Goal: Transaction & Acquisition: Purchase product/service

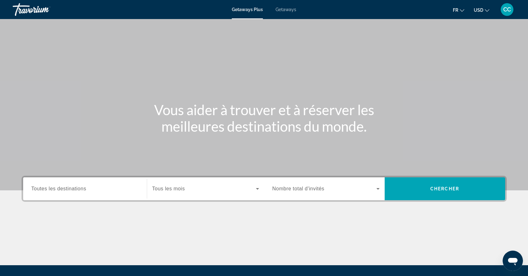
click at [480, 14] on button "USD USD ($) MXN (Mex$) CAD (Can$) GBP (£) EUR (€) AUD (A$) NZD (NZ$) CNY (CN¥)" at bounding box center [482, 9] width 16 height 9
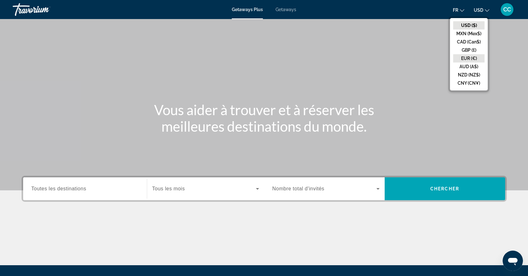
click at [471, 56] on button "EUR (€)" at bounding box center [468, 58] width 31 height 8
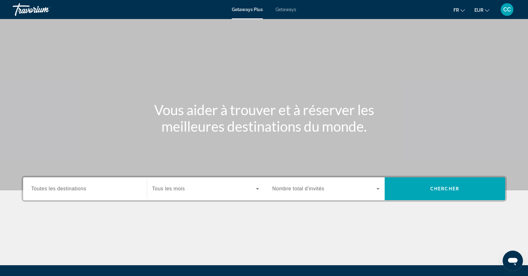
click at [291, 10] on span "Getaways" at bounding box center [285, 9] width 21 height 5
click at [68, 190] on span "Toutes les destinations" at bounding box center [58, 188] width 55 height 5
click at [68, 190] on input "Destination Toutes les destinations" at bounding box center [84, 189] width 107 height 8
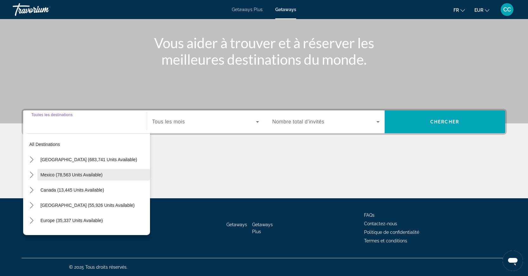
scroll to position [16, 0]
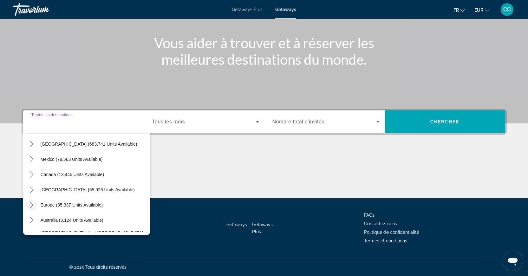
click at [33, 205] on icon "Toggle Europe (35,337 units available) submenu" at bounding box center [31, 205] width 3 height 6
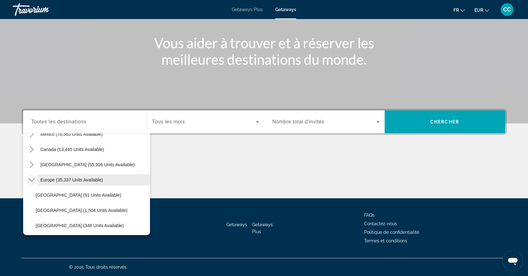
scroll to position [148, 0]
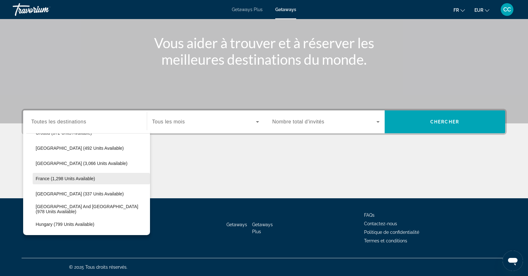
click at [71, 180] on span "France (1,298 units available)" at bounding box center [65, 178] width 59 height 5
type input "**********"
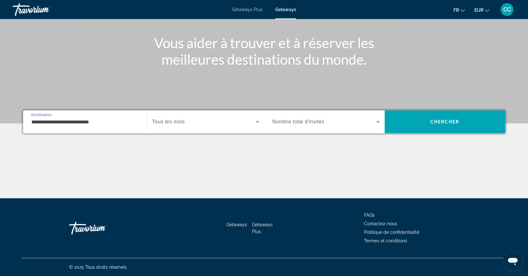
click at [200, 122] on span "Search widget" at bounding box center [204, 122] width 104 height 8
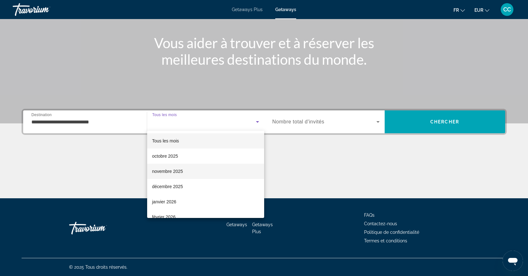
scroll to position [1, 0]
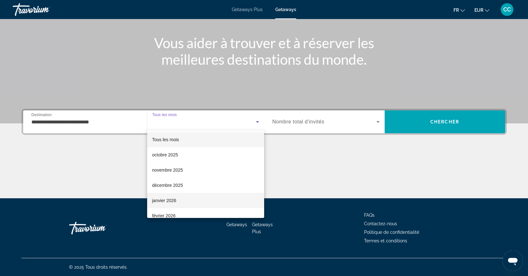
click at [166, 205] on mat-option "janvier 2026" at bounding box center [205, 200] width 117 height 15
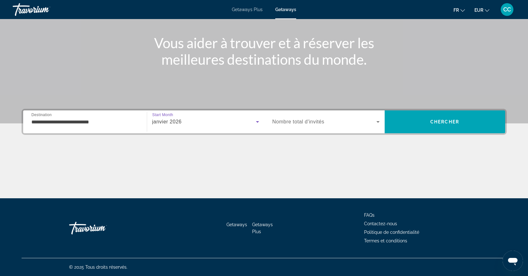
click at [303, 122] on span "Nombre total d'invités" at bounding box center [298, 121] width 52 height 5
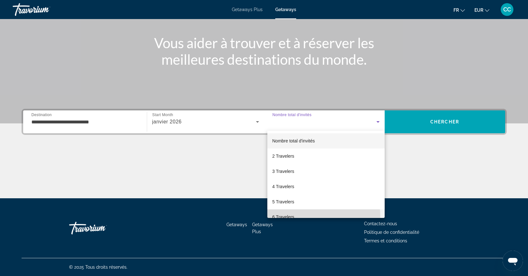
click at [301, 216] on mat-option "6 Travelers" at bounding box center [325, 216] width 117 height 15
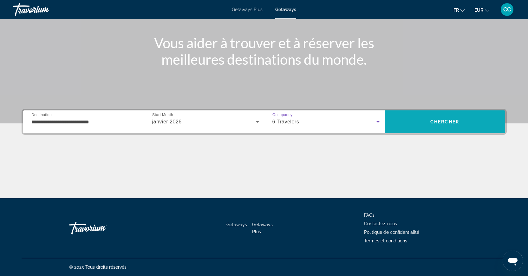
click at [426, 127] on span "Search" at bounding box center [444, 121] width 120 height 15
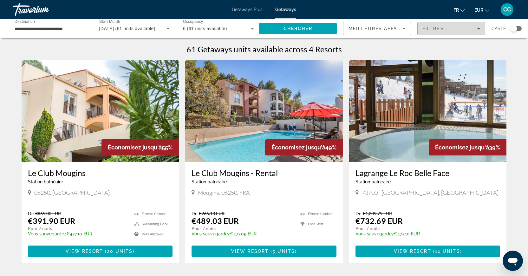
click at [477, 30] on div "Filtres" at bounding box center [451, 28] width 58 height 5
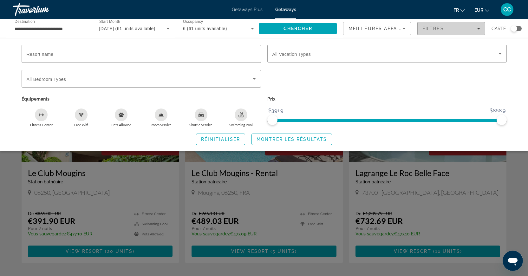
click at [477, 30] on div "Filtres" at bounding box center [451, 28] width 58 height 5
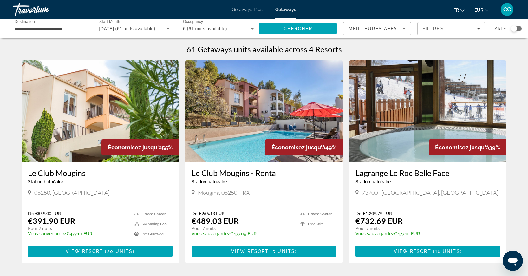
click at [512, 29] on div "Search widget" at bounding box center [514, 28] width 6 height 6
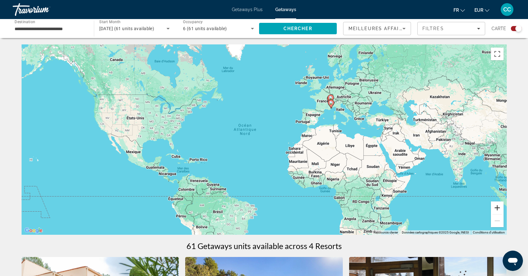
click at [500, 207] on button "Zoom avant" at bounding box center [497, 207] width 13 height 13
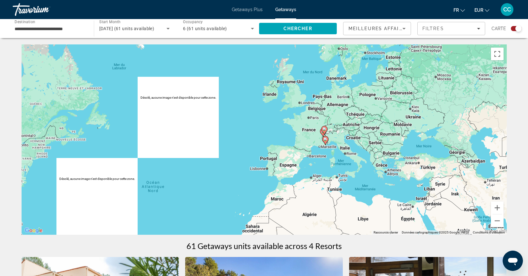
drag, startPoint x: 395, startPoint y: 97, endPoint x: 322, endPoint y: 165, distance: 99.8
click at [322, 165] on div "Pour activer le glissement avec le clavier, appuyez sur Alt+Entrée. Une fois ce…" at bounding box center [264, 139] width 485 height 190
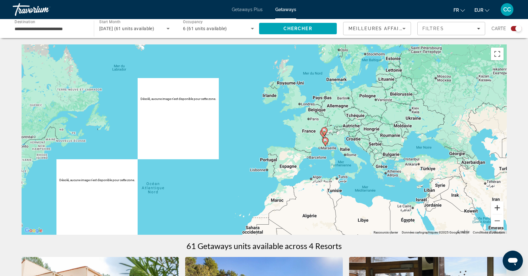
click at [499, 208] on button "Zoom avant" at bounding box center [497, 207] width 13 height 13
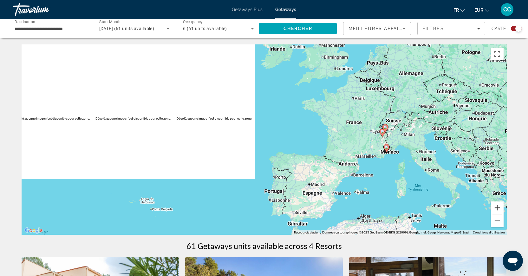
click at [499, 208] on button "Zoom avant" at bounding box center [497, 207] width 13 height 13
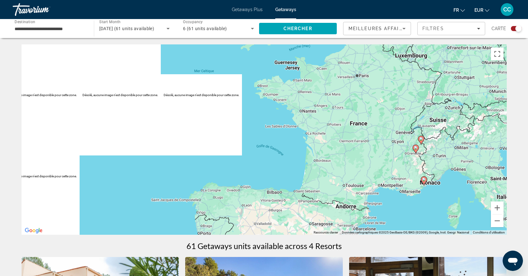
drag, startPoint x: 472, startPoint y: 190, endPoint x: 375, endPoint y: 208, distance: 98.7
click at [375, 208] on div "Pour activer le glissement avec le clavier, appuyez sur Alt+Entrée. Une fois ce…" at bounding box center [264, 139] width 485 height 190
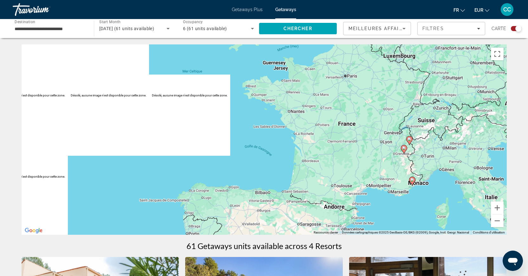
click at [252, 14] on div "Getaways Plus Getaways fr English Español Français Italiano Português русский E…" at bounding box center [264, 9] width 528 height 16
click at [254, 12] on div "Getaways Plus Getaways fr English Español Français Italiano Português русский E…" at bounding box center [264, 9] width 528 height 16
click at [256, 10] on span "Getaways Plus" at bounding box center [247, 9] width 31 height 5
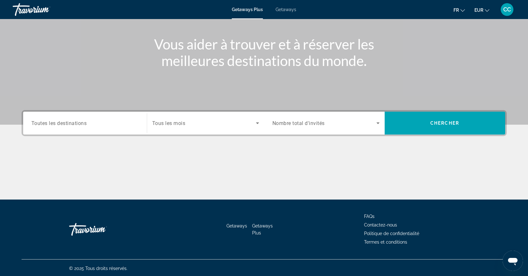
click at [85, 124] on span "Toutes les destinations" at bounding box center [58, 123] width 55 height 6
click at [85, 124] on input "Destination Toutes les destinations" at bounding box center [84, 123] width 107 height 8
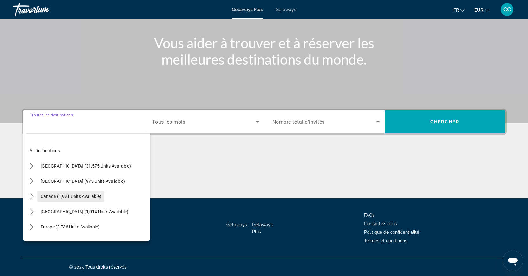
scroll to position [1, 0]
click at [35, 226] on icon "Toggle Europe (2,736 units available) submenu" at bounding box center [32, 225] width 6 height 6
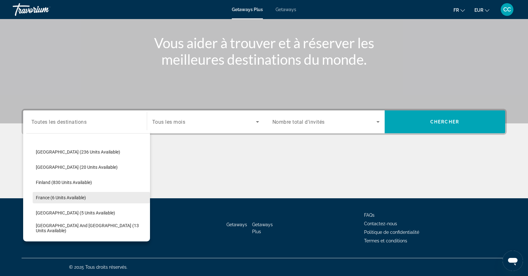
click at [72, 198] on span "France (6 units available)" at bounding box center [61, 197] width 50 height 5
type input "**********"
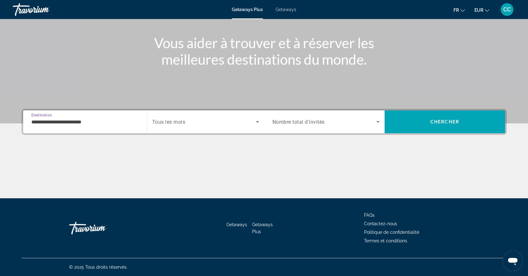
click at [179, 126] on div "Search widget" at bounding box center [205, 122] width 107 height 18
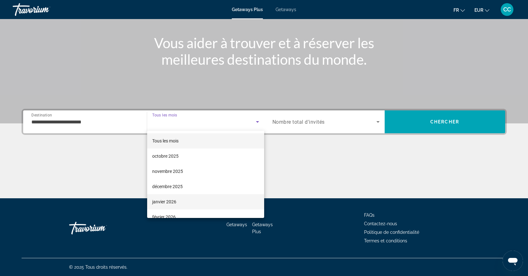
click at [174, 205] on span "janvier 2026" at bounding box center [164, 202] width 24 height 8
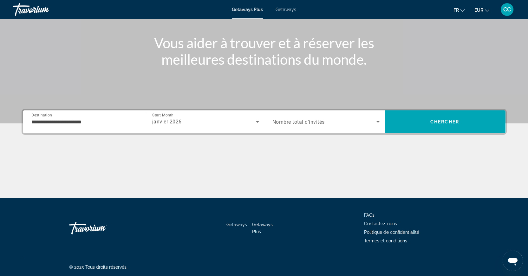
click at [296, 123] on span "Nombre total d'invités" at bounding box center [298, 122] width 52 height 6
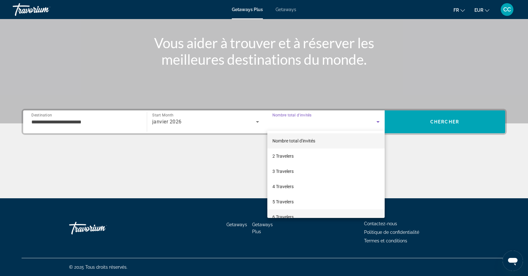
click at [293, 213] on span "6 Travelers" at bounding box center [282, 217] width 21 height 8
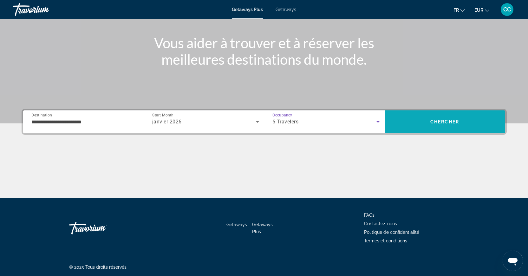
click at [426, 121] on span "Search" at bounding box center [444, 121] width 120 height 15
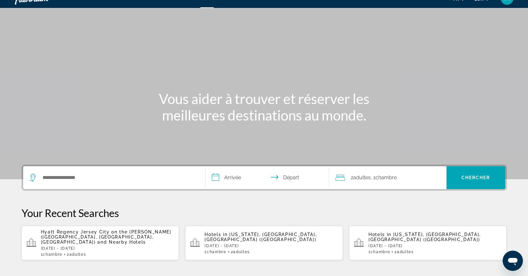
scroll to position [25, 0]
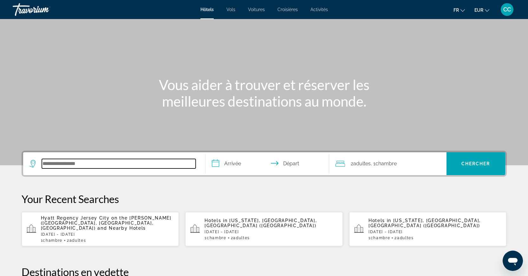
click at [88, 165] on input "Search hotel destination" at bounding box center [119, 164] width 154 height 10
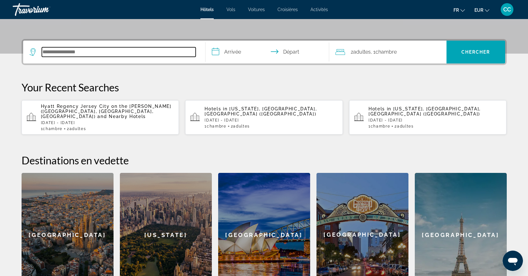
scroll to position [155, 0]
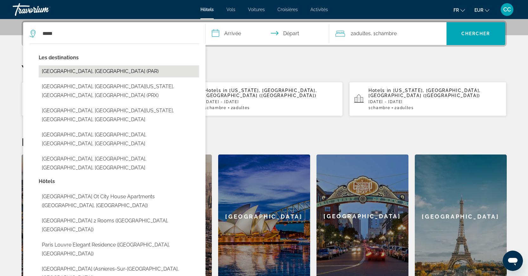
click at [74, 72] on button "Paris, France (PAR)" at bounding box center [119, 71] width 160 height 12
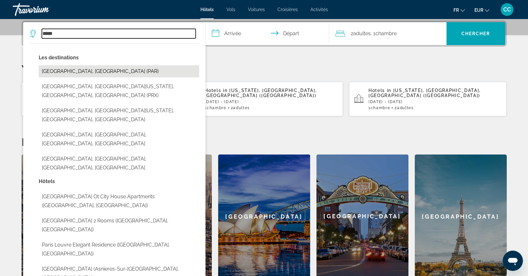
type input "**********"
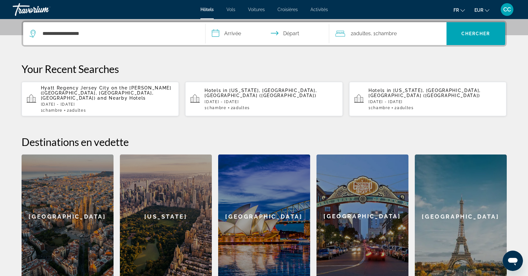
click at [226, 33] on input "**********" at bounding box center [268, 34] width 126 height 25
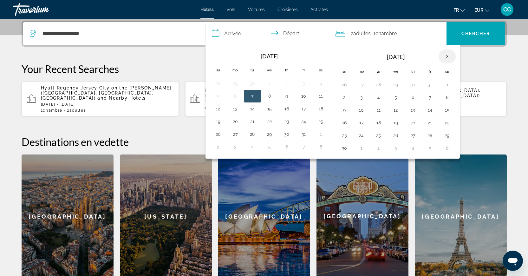
click at [448, 56] on th "Next month" at bounding box center [446, 56] width 17 height 14
click at [432, 139] on button "30" at bounding box center [430, 135] width 10 height 9
click at [447, 56] on th "Next month" at bounding box center [446, 56] width 17 height 14
click at [343, 98] on button "1" at bounding box center [344, 97] width 10 height 9
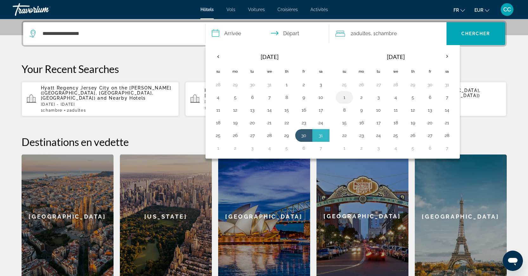
type input "**********"
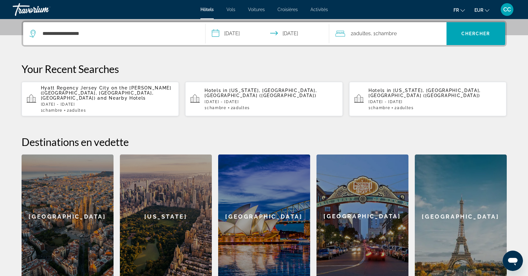
click at [380, 33] on span "Chambre" at bounding box center [385, 33] width 21 height 6
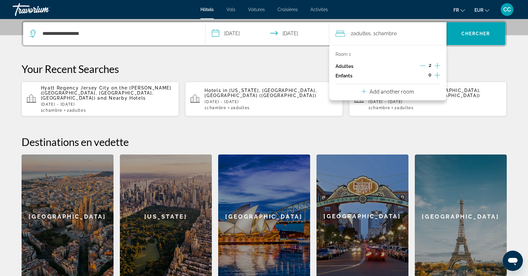
click at [438, 64] on icon "Increment adults" at bounding box center [437, 66] width 6 height 8
click at [406, 95] on div "Add another room" at bounding box center [387, 91] width 52 height 8
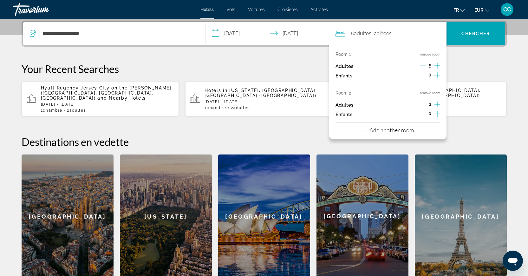
click at [439, 106] on icon "Increment adults" at bounding box center [437, 104] width 6 height 8
click at [401, 136] on button "Add another room" at bounding box center [387, 129] width 52 height 13
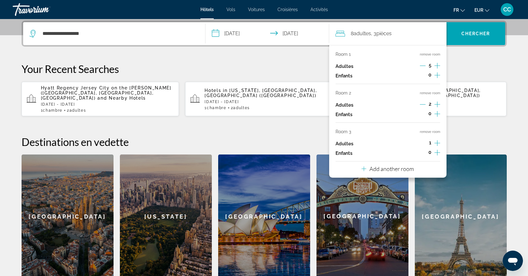
click at [436, 147] on icon "Increment adults" at bounding box center [437, 143] width 6 height 8
click at [422, 66] on icon "Decrement adults" at bounding box center [423, 66] width 6 height 6
click at [437, 76] on icon "Increment children" at bounding box center [437, 75] width 6 height 6
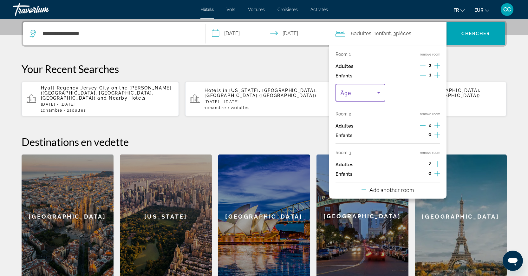
click at [374, 92] on span "Travelers: 6 adults, 1 child" at bounding box center [358, 93] width 37 height 8
click at [359, 127] on mat-option "1" at bounding box center [360, 128] width 50 height 15
click at [480, 38] on span "Search" at bounding box center [475, 33] width 59 height 15
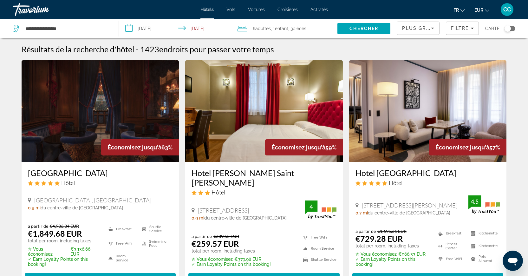
click at [428, 31] on div "Plus grandes économies" at bounding box center [416, 28] width 29 height 8
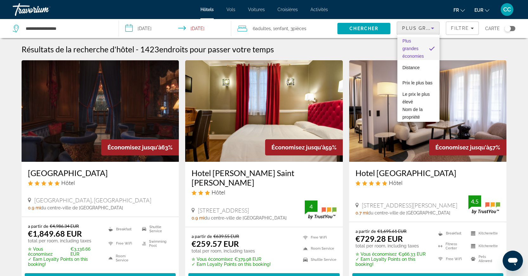
click at [458, 31] on div at bounding box center [264, 138] width 528 height 276
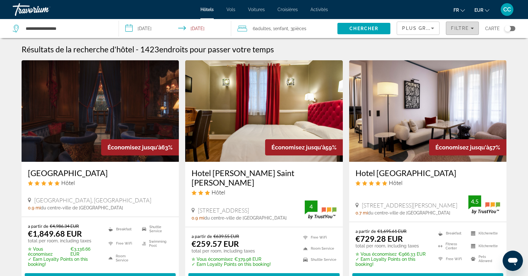
click at [459, 31] on span "Filters" at bounding box center [462, 28] width 32 height 15
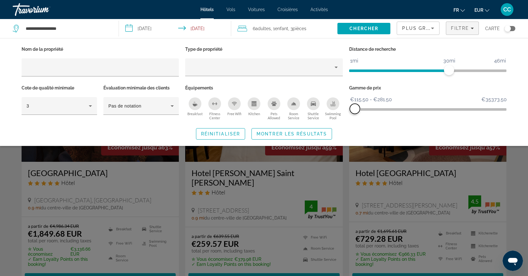
drag, startPoint x: 500, startPoint y: 109, endPoint x: 355, endPoint y: 108, distance: 145.5
click at [355, 108] on span "ngx-slider-max" at bounding box center [355, 109] width 10 height 10
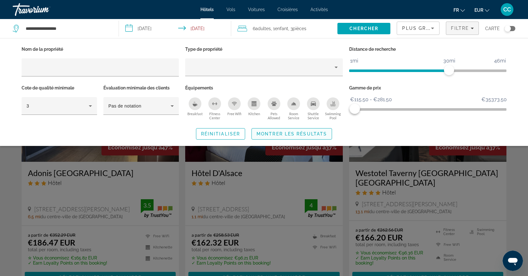
click at [289, 134] on span "Montrer les résultats" at bounding box center [291, 133] width 70 height 5
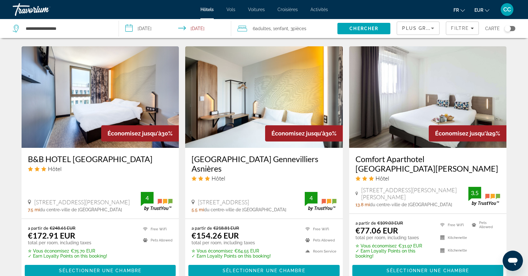
scroll to position [853, 0]
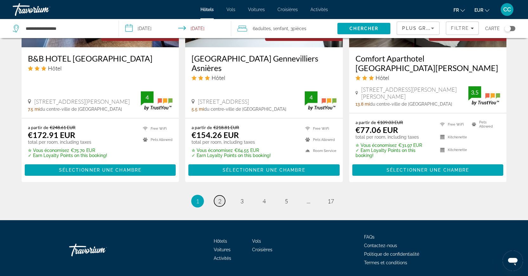
click at [218, 197] on span "2" at bounding box center [219, 200] width 3 height 7
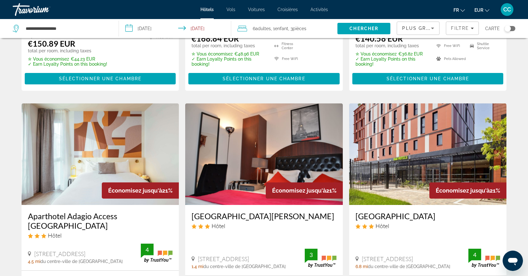
scroll to position [858, 0]
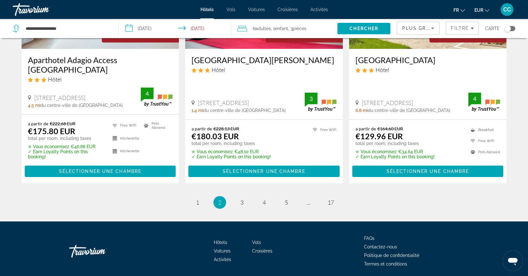
click at [205, 196] on ul "2 / 17 page 1 You're on page 2 page 3 page 4 page 5 page ... page 17" at bounding box center [264, 202] width 485 height 13
click at [200, 197] on link "page 1" at bounding box center [197, 202] width 11 height 11
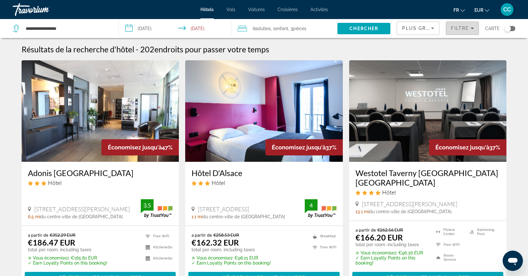
click at [461, 31] on span "Filters" at bounding box center [462, 28] width 32 height 15
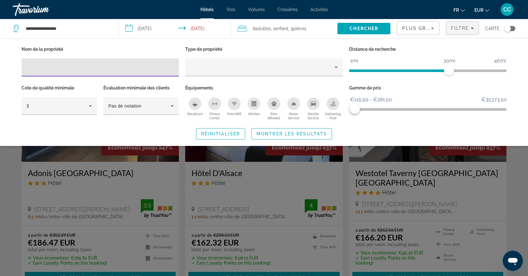
click at [417, 25] on div "Plus grandes économies" at bounding box center [416, 28] width 29 height 8
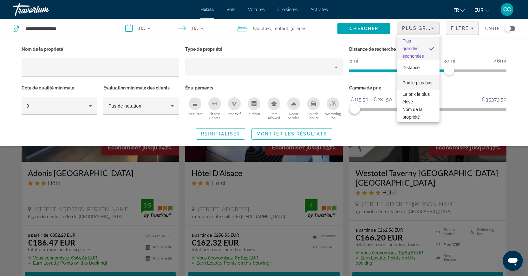
click at [419, 81] on span "Prix le plus bas" at bounding box center [417, 83] width 30 height 8
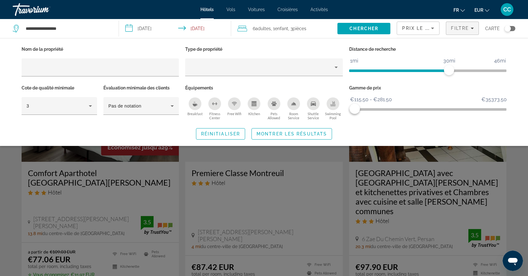
click at [526, 187] on div "Search widget" at bounding box center [264, 185] width 528 height 181
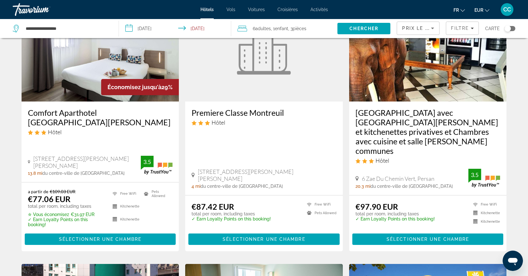
scroll to position [59, 0]
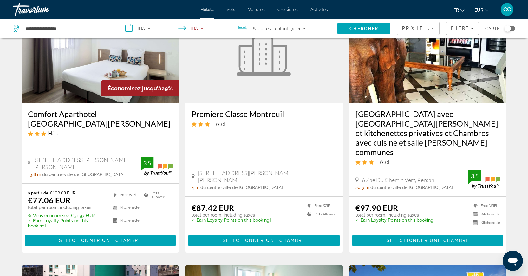
click at [85, 114] on h3 "Comfort Aparthotel Versailles St Cyr l Ecole" at bounding box center [100, 118] width 145 height 19
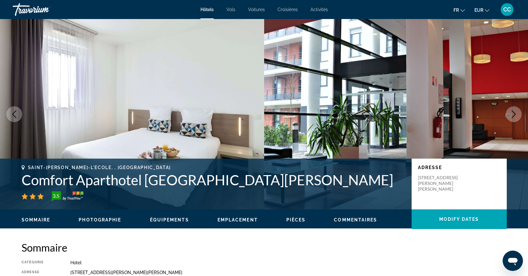
click at [506, 117] on img "Main content" at bounding box center [396, 114] width 264 height 190
click at [510, 117] on icon "Next image" at bounding box center [514, 114] width 8 height 8
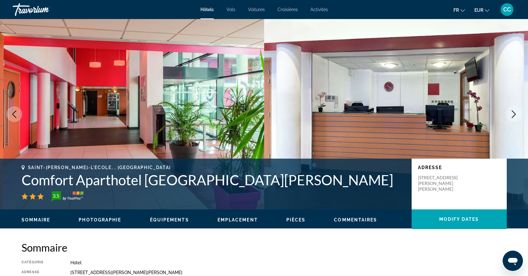
click at [510, 117] on icon "Next image" at bounding box center [514, 114] width 8 height 8
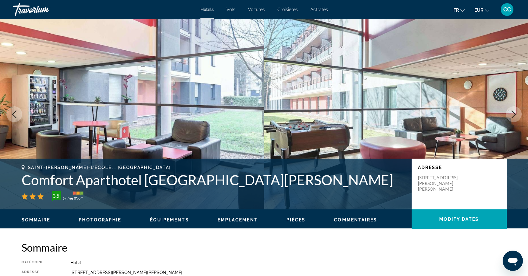
click at [510, 117] on icon "Next image" at bounding box center [514, 114] width 8 height 8
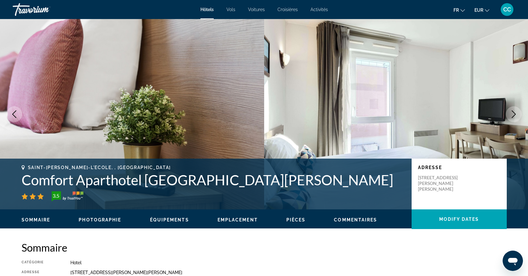
click at [510, 117] on icon "Next image" at bounding box center [514, 114] width 8 height 8
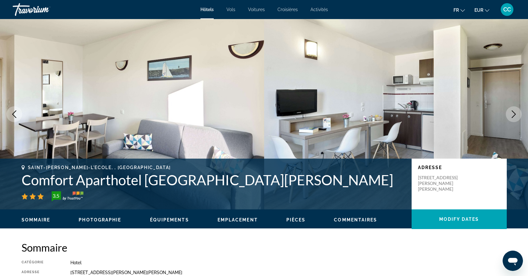
click at [510, 117] on icon "Next image" at bounding box center [514, 114] width 8 height 8
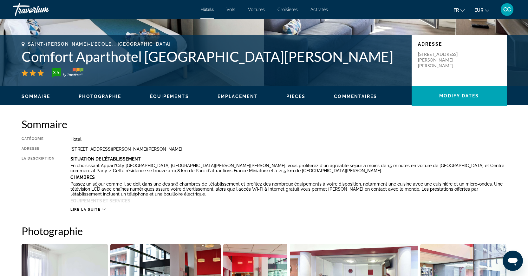
scroll to position [140, 0]
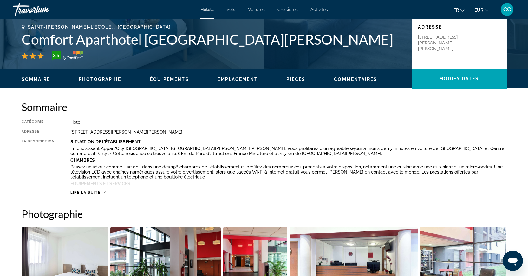
click at [83, 191] on span "Lire la suite" at bounding box center [85, 192] width 30 height 4
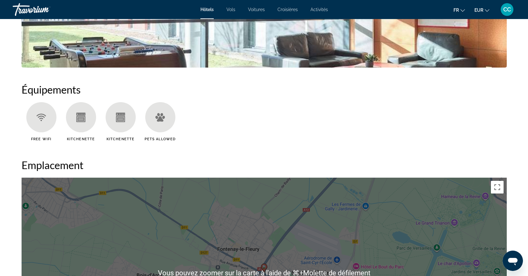
scroll to position [601, 0]
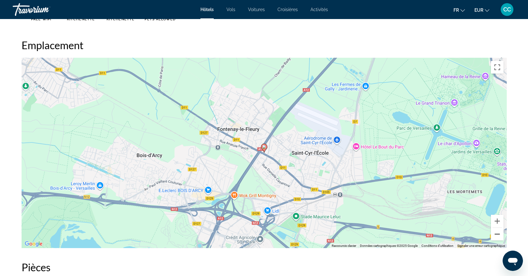
click at [495, 235] on button "Zoom arrière" at bounding box center [497, 234] width 13 height 13
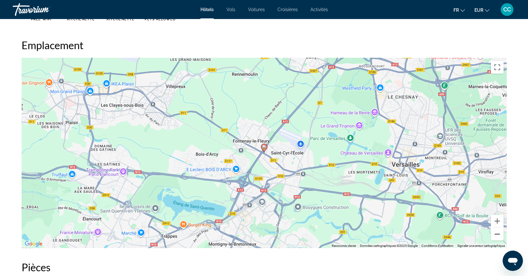
click at [495, 235] on button "Zoom arrière" at bounding box center [497, 234] width 13 height 13
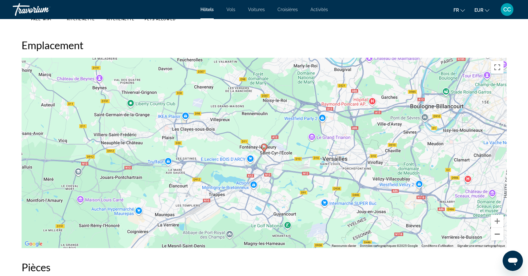
click at [495, 235] on button "Zoom arrière" at bounding box center [497, 234] width 13 height 13
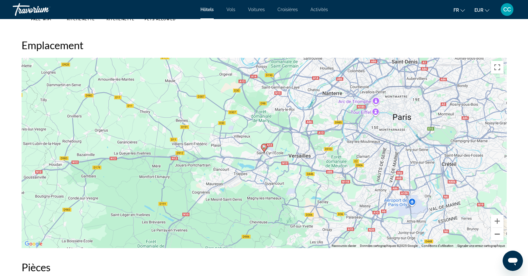
click at [495, 235] on button "Zoom arrière" at bounding box center [497, 234] width 13 height 13
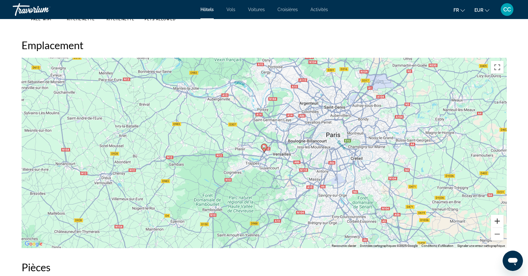
click at [496, 222] on button "Zoom avant" at bounding box center [497, 221] width 13 height 13
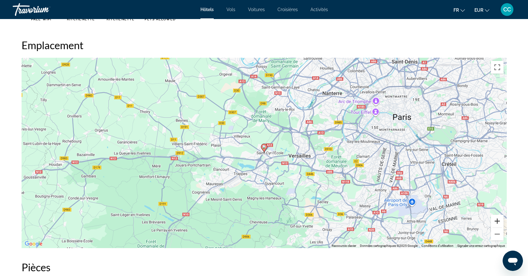
click at [496, 222] on button "Zoom avant" at bounding box center [497, 221] width 13 height 13
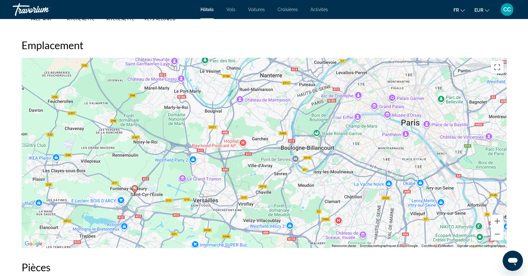
drag, startPoint x: 454, startPoint y: 159, endPoint x: 339, endPoint y: 196, distance: 120.0
click at [339, 196] on div "Pour activer le glissement avec le clavier, appuyez sur Alt+Entrée. Une fois ce…" at bounding box center [264, 153] width 485 height 190
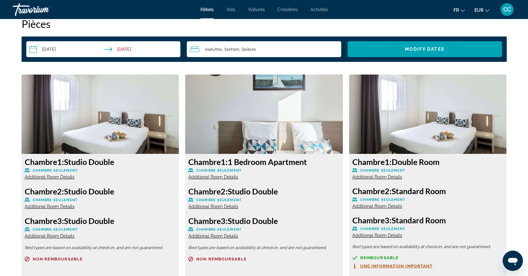
scroll to position [845, 0]
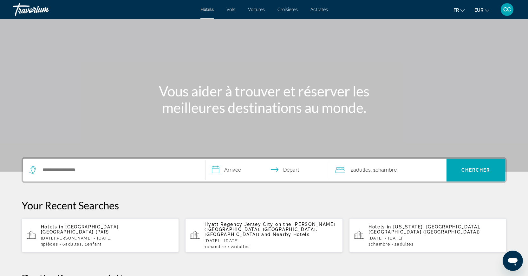
scroll to position [20, 0]
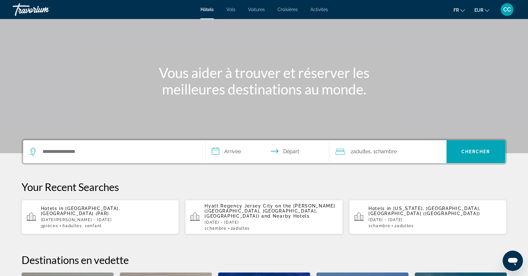
click at [360, 156] on div "2 Adulte Adultes , 1 Chambre pièces" at bounding box center [390, 151] width 111 height 23
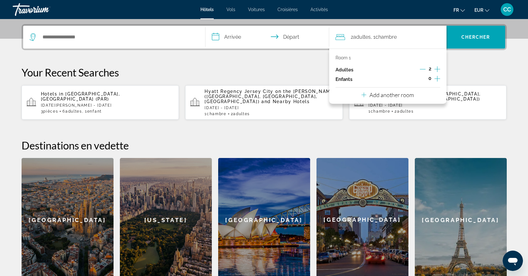
scroll to position [155, 0]
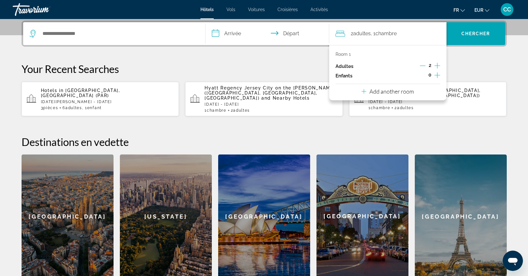
click at [422, 90] on div "Room 1 Adultes 2 Enfants 0 Add another room" at bounding box center [387, 72] width 117 height 55
click at [434, 78] on icon "Increment children" at bounding box center [437, 75] width 6 height 8
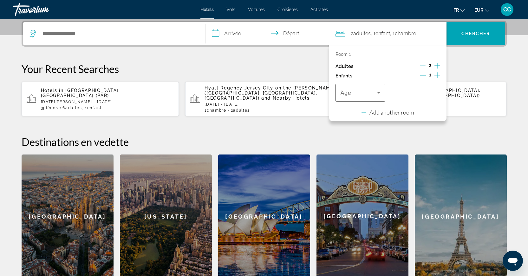
click at [368, 96] on span "Travelers: 2 adults, 1 child" at bounding box center [358, 93] width 37 height 8
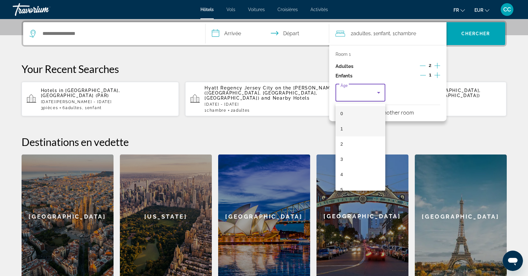
click at [359, 129] on mat-option "1" at bounding box center [360, 128] width 50 height 15
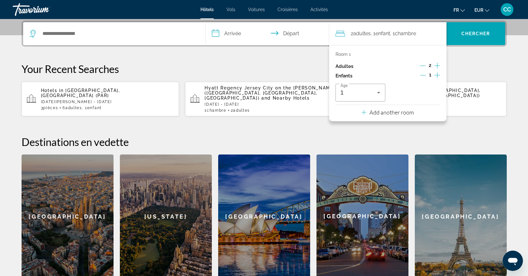
click at [389, 116] on div "Add another room" at bounding box center [387, 112] width 52 height 8
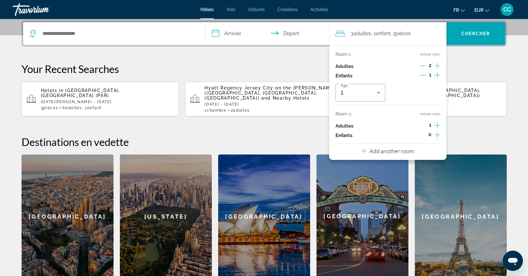
click at [435, 128] on icon "Increment adults" at bounding box center [437, 125] width 6 height 8
click at [407, 165] on div "San Diego" at bounding box center [362, 215] width 92 height 123
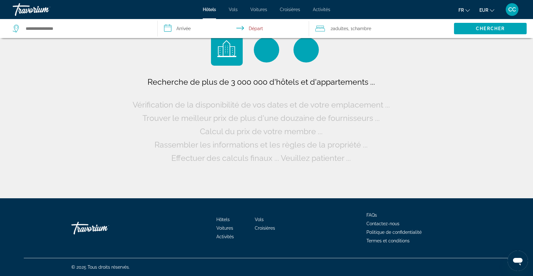
click at [407, 160] on div "Recherche de plus de 3 000 000 d'hôtels et d'appartements ... Vérification de l…" at bounding box center [266, 99] width 533 height 198
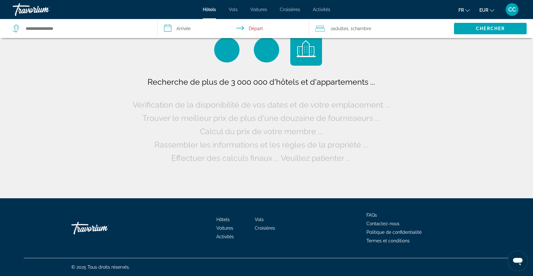
click at [359, 29] on span "Chambre" at bounding box center [361, 28] width 19 height 5
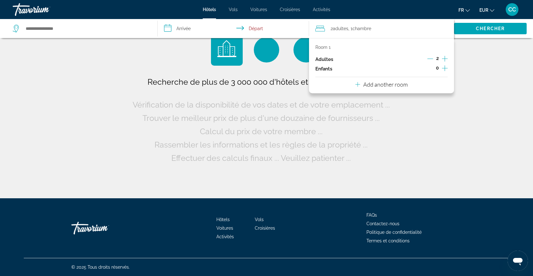
click at [401, 86] on p "Add another room" at bounding box center [385, 84] width 44 height 7
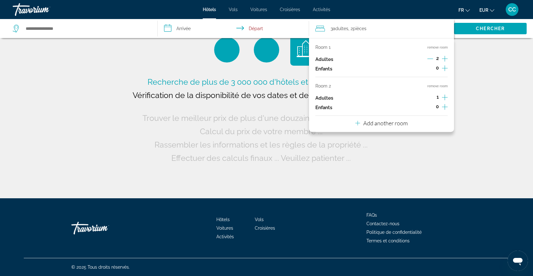
click at [445, 69] on icon "Increment children" at bounding box center [445, 68] width 6 height 6
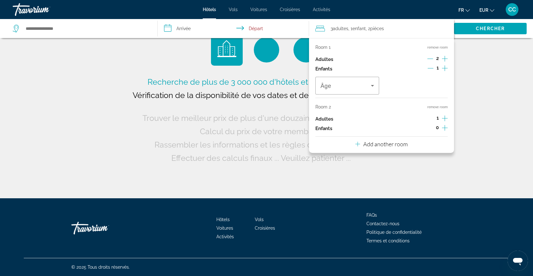
click at [445, 119] on icon "Increment adults" at bounding box center [445, 118] width 6 height 8
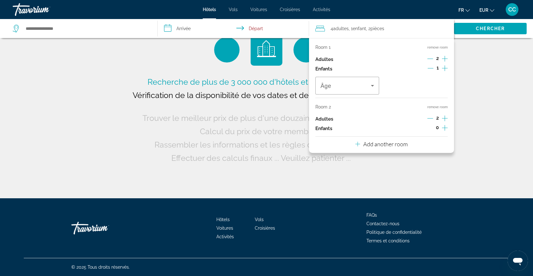
click at [390, 146] on p "Add another room" at bounding box center [385, 143] width 44 height 7
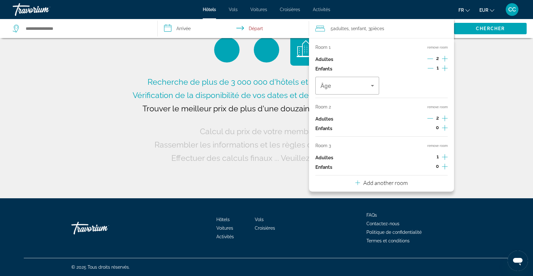
click at [446, 157] on icon "Increment adults" at bounding box center [445, 157] width 6 height 8
click at [478, 33] on span "Search" at bounding box center [490, 28] width 73 height 15
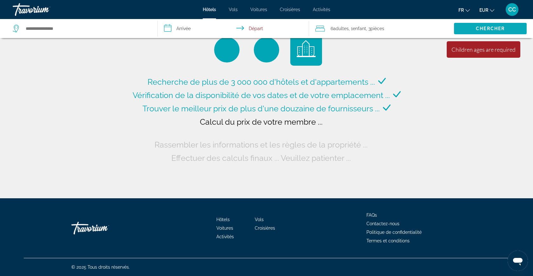
click at [478, 34] on span "Search" at bounding box center [490, 28] width 73 height 15
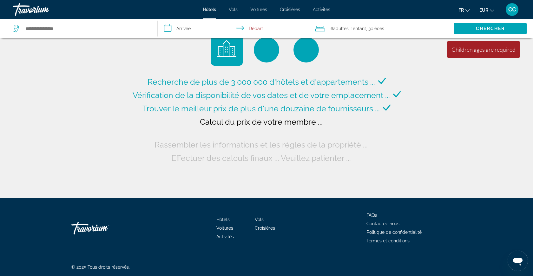
click at [401, 30] on div "6 Adulte Adultes , 1 Enfant Enfants , 3 Chambre pièces" at bounding box center [384, 28] width 139 height 9
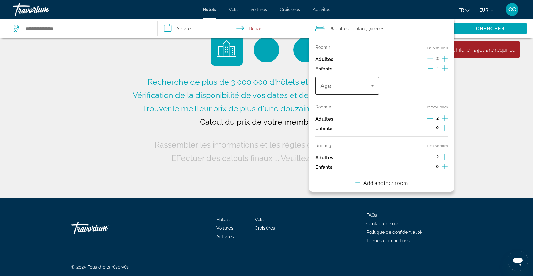
click at [345, 92] on div "Travelers: 6 adults, 1 child" at bounding box center [347, 86] width 54 height 18
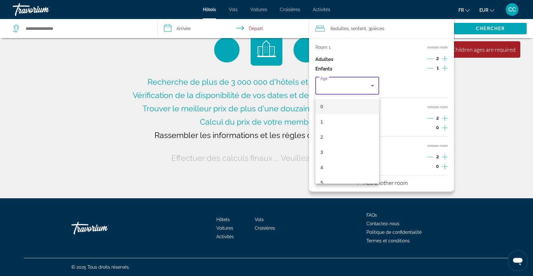
click at [340, 116] on mat-option "1" at bounding box center [347, 121] width 64 height 15
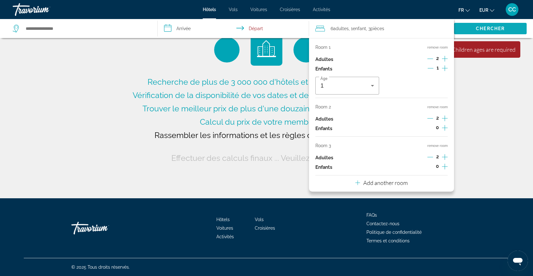
click at [486, 32] on span "Search" at bounding box center [490, 28] width 73 height 15
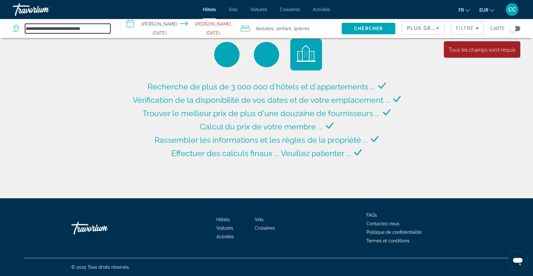
click at [74, 31] on input "**********" at bounding box center [67, 29] width 85 height 10
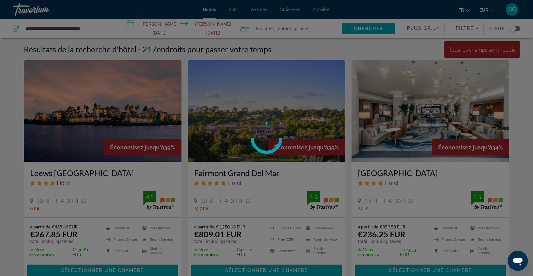
click at [74, 31] on div "**********" at bounding box center [266, 138] width 533 height 276
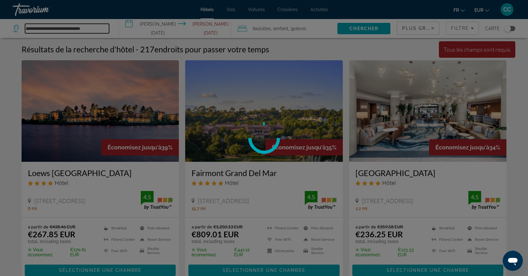
click at [74, 31] on input "**********" at bounding box center [67, 29] width 84 height 10
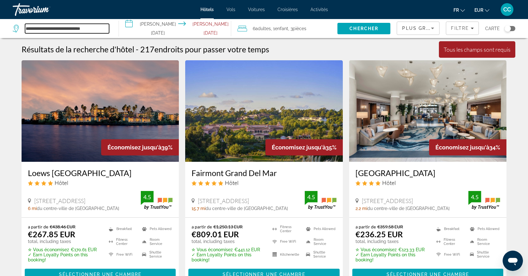
click at [74, 31] on input "**********" at bounding box center [67, 29] width 84 height 10
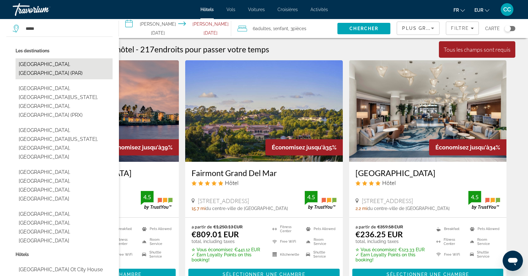
click at [57, 62] on button "Paris, France (PAR)" at bounding box center [64, 68] width 97 height 21
type input "**********"
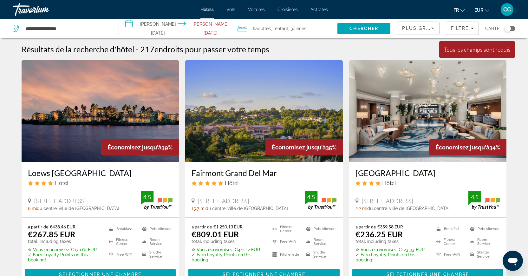
click at [141, 31] on input "**********" at bounding box center [176, 29] width 115 height 21
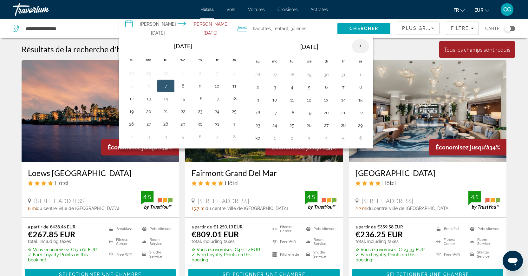
click at [358, 49] on th "Next month" at bounding box center [360, 46] width 17 height 14
click at [344, 128] on button "30" at bounding box center [343, 125] width 10 height 9
click at [362, 45] on th "Next month" at bounding box center [360, 46] width 17 height 14
click at [259, 88] on button "1" at bounding box center [258, 87] width 10 height 9
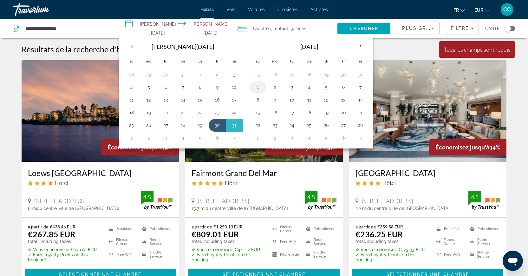
type input "**********"
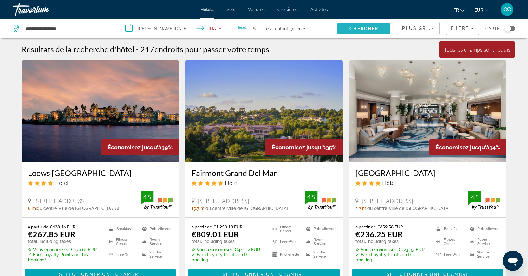
click at [362, 32] on span "Search" at bounding box center [363, 28] width 53 height 15
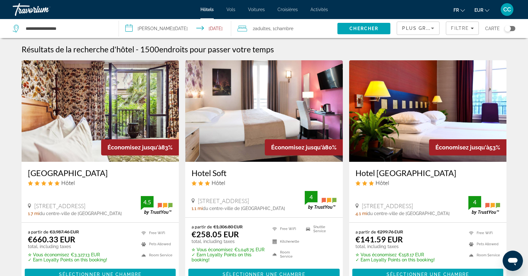
click at [81, 128] on img "Main content" at bounding box center [101, 110] width 158 height 101
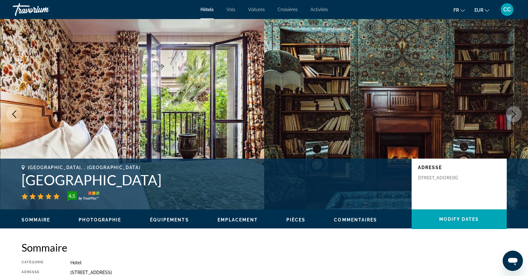
click at [517, 117] on button "Next image" at bounding box center [514, 114] width 16 height 16
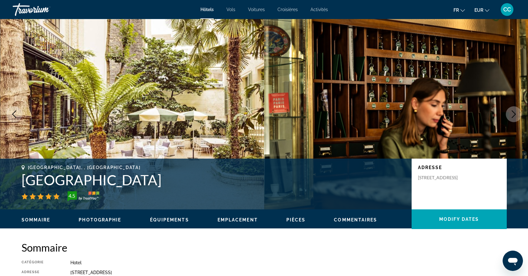
click at [517, 117] on icon "Next image" at bounding box center [514, 114] width 8 height 8
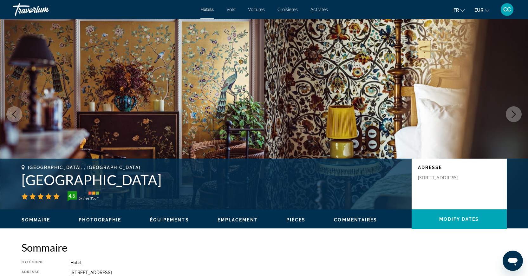
click at [517, 117] on icon "Next image" at bounding box center [514, 114] width 8 height 8
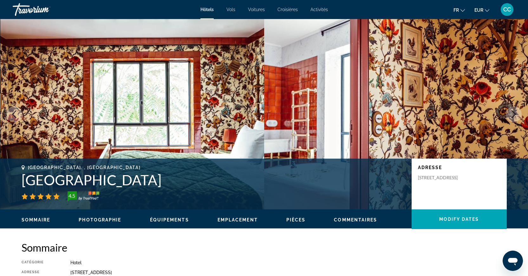
click at [516, 117] on icon "Next image" at bounding box center [514, 114] width 8 height 8
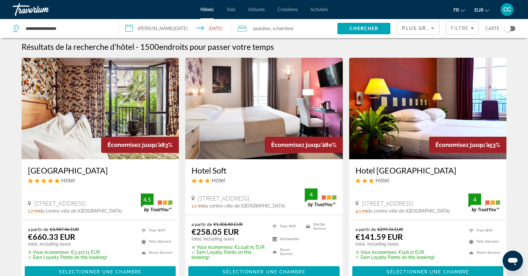
scroll to position [27, 0]
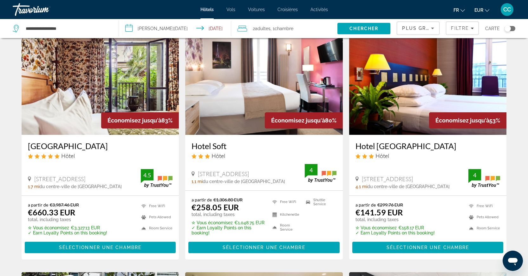
click at [48, 147] on h3 "Hôtel Eldorado" at bounding box center [100, 146] width 145 height 10
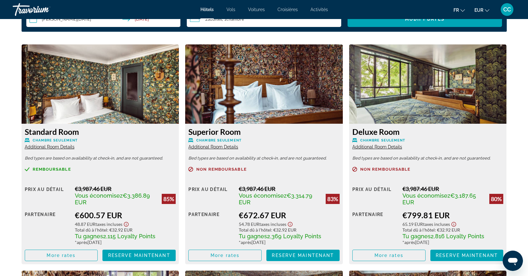
scroll to position [854, 0]
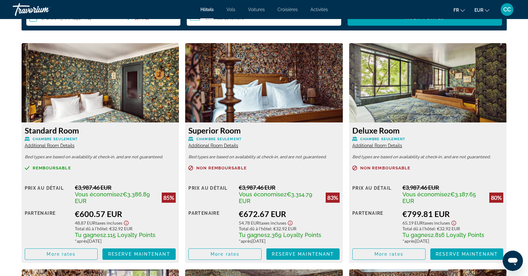
click at [59, 146] on span "Additional Room Details" at bounding box center [50, 145] width 50 height 5
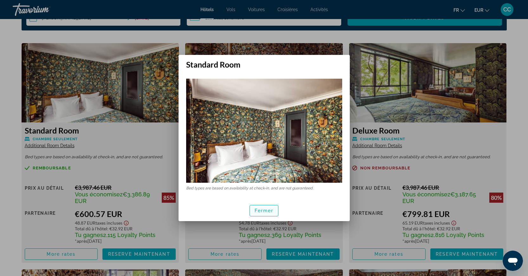
click at [259, 210] on span "Fermer" at bounding box center [264, 210] width 19 height 5
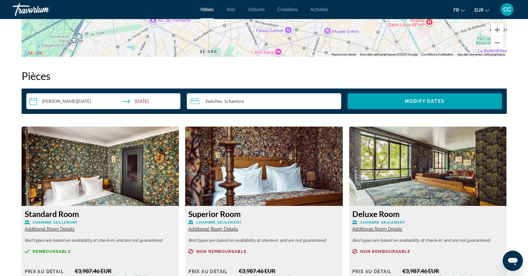
scroll to position [370, 0]
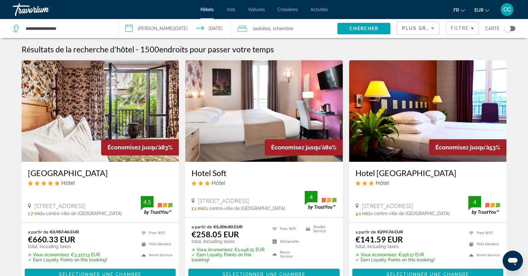
click at [506, 30] on div "Toggle map" at bounding box center [507, 28] width 6 height 6
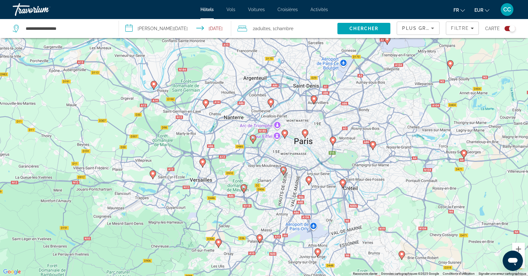
drag, startPoint x: 304, startPoint y: 139, endPoint x: 300, endPoint y: 164, distance: 25.0
click at [300, 164] on div "Pour activer le glissement avec le clavier, appuyez sur Alt+Entrée. Une fois ce…" at bounding box center [264, 138] width 528 height 276
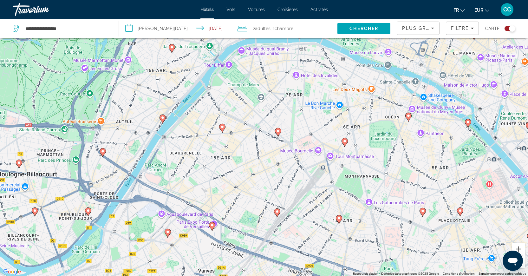
click at [223, 131] on gmp-advanced-marker "Main content" at bounding box center [222, 128] width 6 height 10
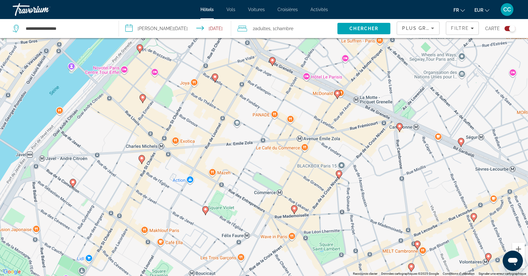
click at [514, 28] on div "Toggle map" at bounding box center [512, 28] width 6 height 6
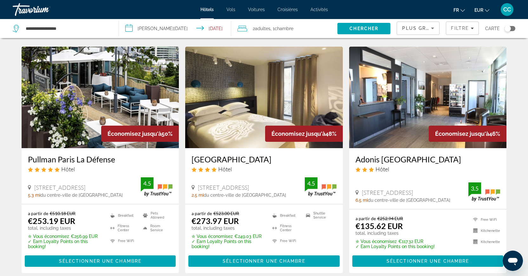
scroll to position [268, 0]
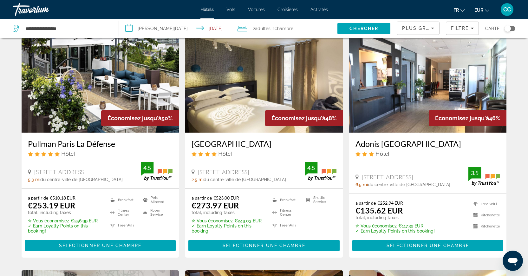
click at [315, 24] on div "2 Adulte Adultes , 1 Chambre pièces" at bounding box center [287, 28] width 100 height 19
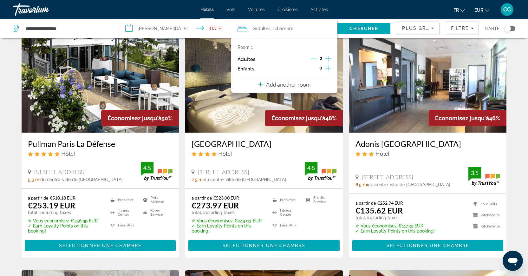
click at [328, 70] on icon "Increment children" at bounding box center [328, 68] width 6 height 6
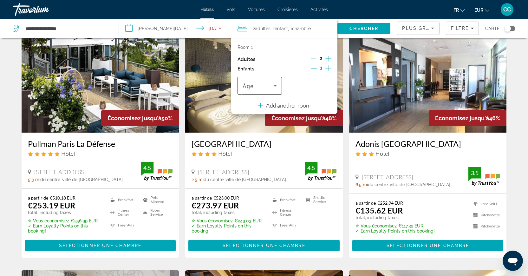
click at [254, 89] on span "Travelers: 2 adults, 1 child" at bounding box center [257, 86] width 31 height 8
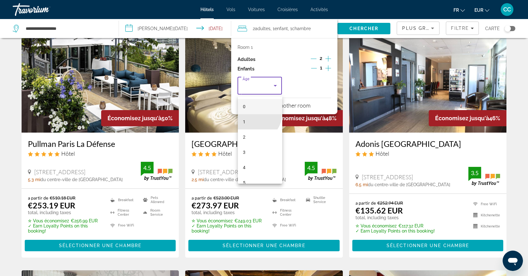
click at [256, 115] on mat-option "1" at bounding box center [260, 121] width 44 height 15
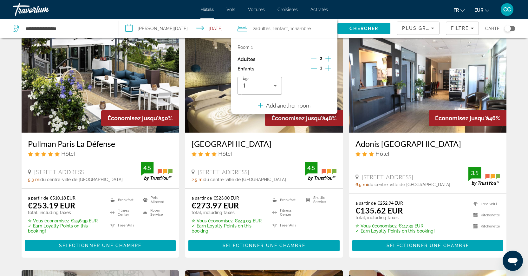
click at [291, 109] on div "Add another room" at bounding box center [284, 105] width 52 height 8
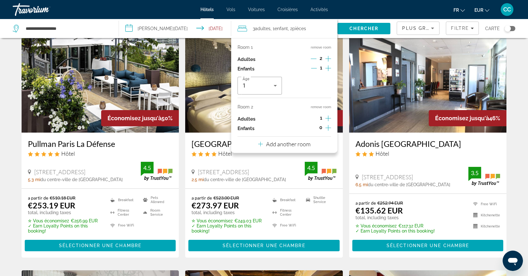
click at [331, 121] on icon "Increment adults" at bounding box center [328, 118] width 6 height 8
click at [309, 146] on p "Add another room" at bounding box center [288, 143] width 44 height 7
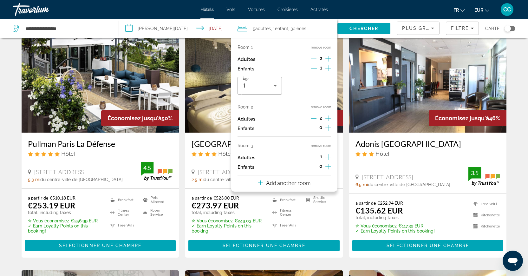
click at [327, 161] on icon "Increment adults" at bounding box center [328, 157] width 6 height 8
click at [370, 28] on span "Chercher" at bounding box center [363, 28] width 29 height 5
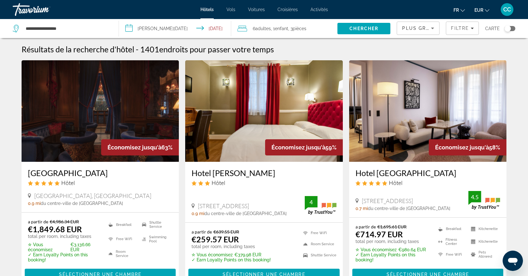
click at [513, 26] on div "Toggle map" at bounding box center [509, 28] width 11 height 5
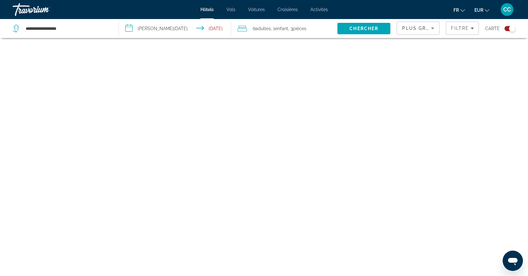
scroll to position [38, 0]
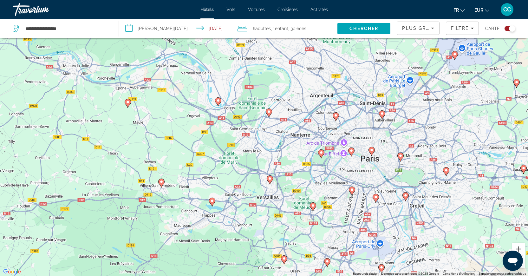
drag, startPoint x: 404, startPoint y: 160, endPoint x: 338, endPoint y: 170, distance: 67.1
click at [340, 170] on div "Pour activer le glissement avec le clavier, appuyez sur Alt+Entrée. Une fois ce…" at bounding box center [264, 138] width 528 height 276
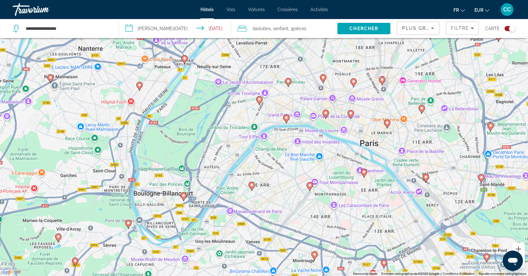
click at [310, 186] on image "Main content" at bounding box center [310, 185] width 4 height 4
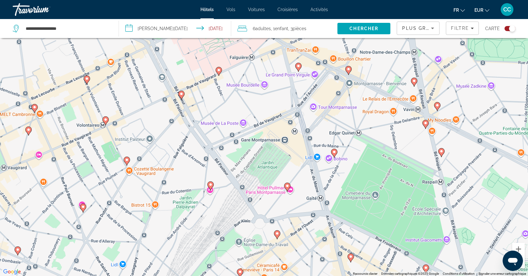
drag, startPoint x: 187, startPoint y: 131, endPoint x: 205, endPoint y: 158, distance: 32.4
click at [205, 158] on div "Pour naviguer, appuyez sur les touches fléchées. Pour activer le glissement ave…" at bounding box center [264, 138] width 528 height 276
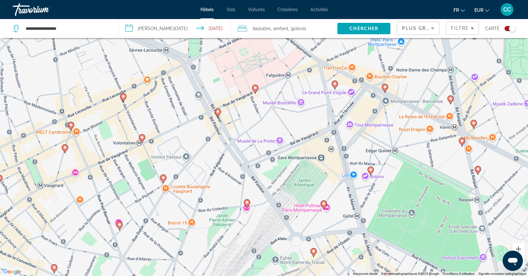
click at [220, 113] on icon "Main content" at bounding box center [218, 113] width 6 height 8
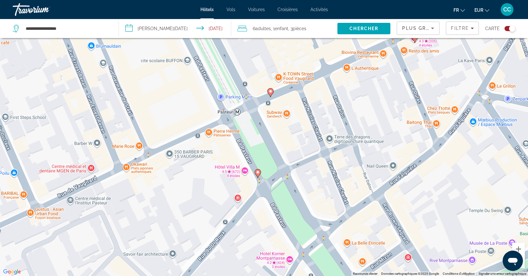
click at [273, 89] on gmp-advanced-marker "Main content" at bounding box center [270, 93] width 6 height 10
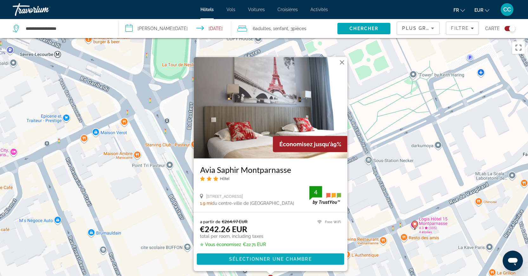
click at [286, 257] on span "Sélectionner une chambre" at bounding box center [270, 258] width 82 height 5
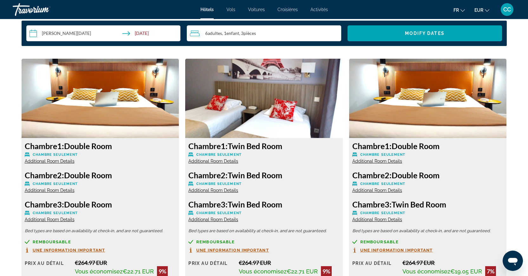
scroll to position [907, 0]
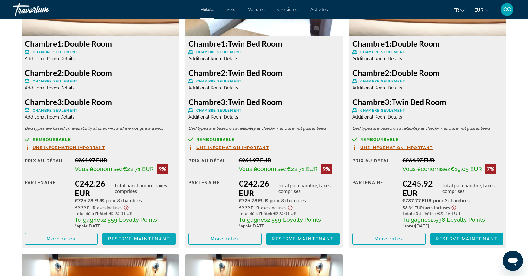
click at [126, 240] on span "Reserve maintenant" at bounding box center [139, 238] width 62 height 5
